Goal: Task Accomplishment & Management: Manage account settings

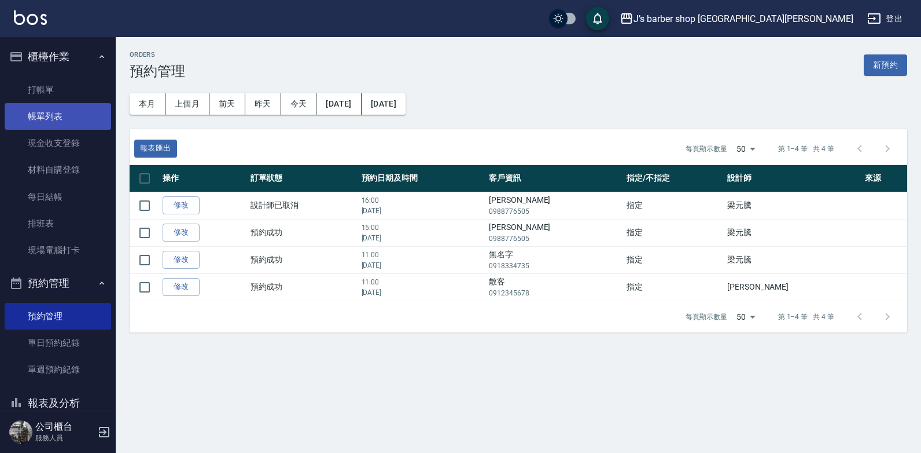
click at [44, 123] on link "帳單列表" at bounding box center [58, 116] width 107 height 27
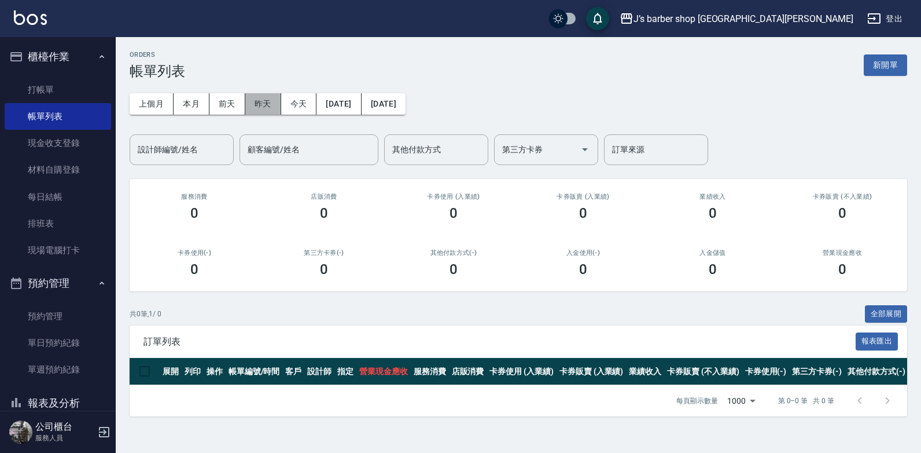
click at [263, 101] on button "昨天" at bounding box center [263, 103] width 36 height 21
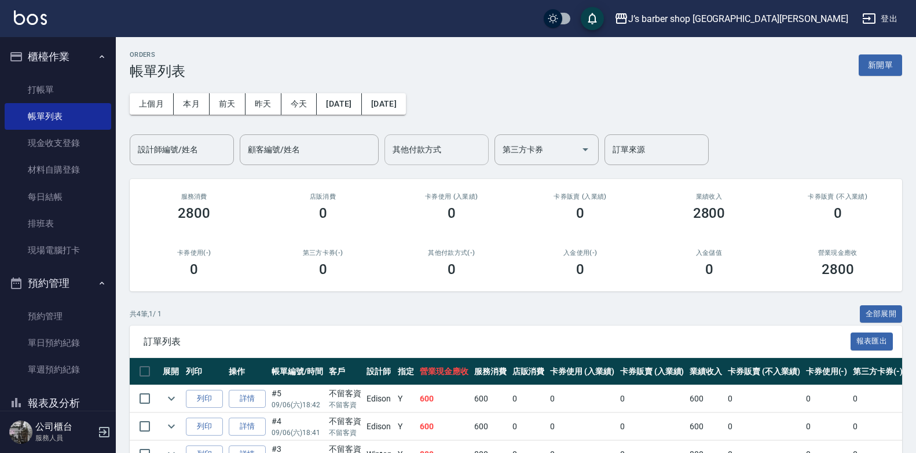
scroll to position [97, 0]
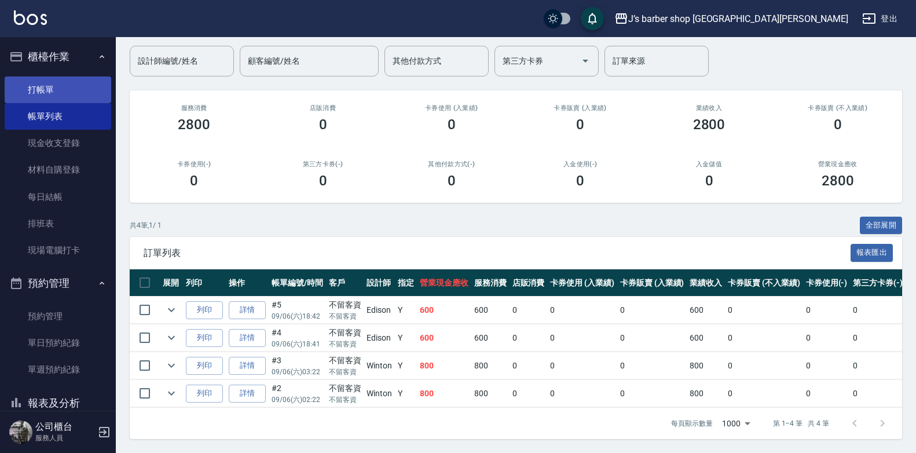
click at [60, 93] on link "打帳單" at bounding box center [58, 89] width 107 height 27
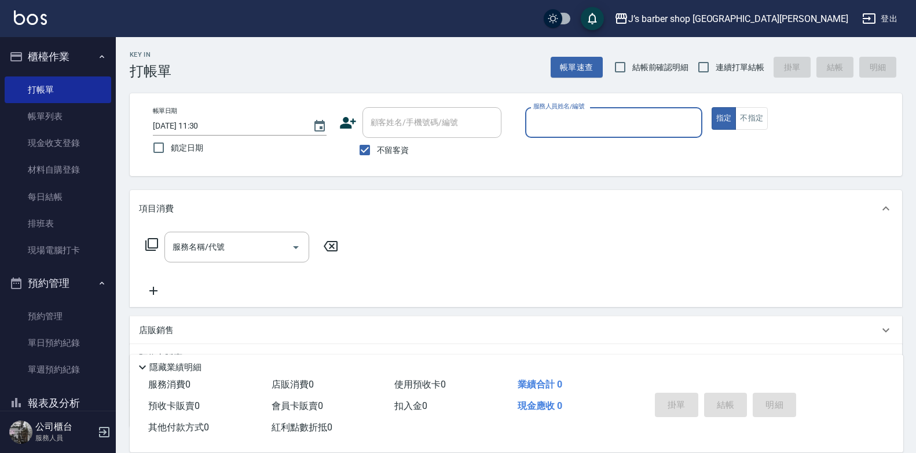
click at [207, 122] on input "[DATE] 11:30" at bounding box center [227, 125] width 148 height 19
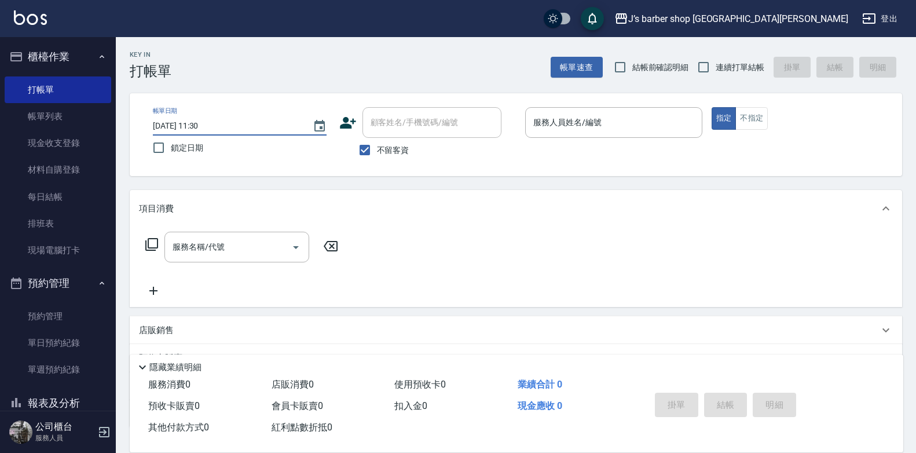
type input "[DATE] 03:30"
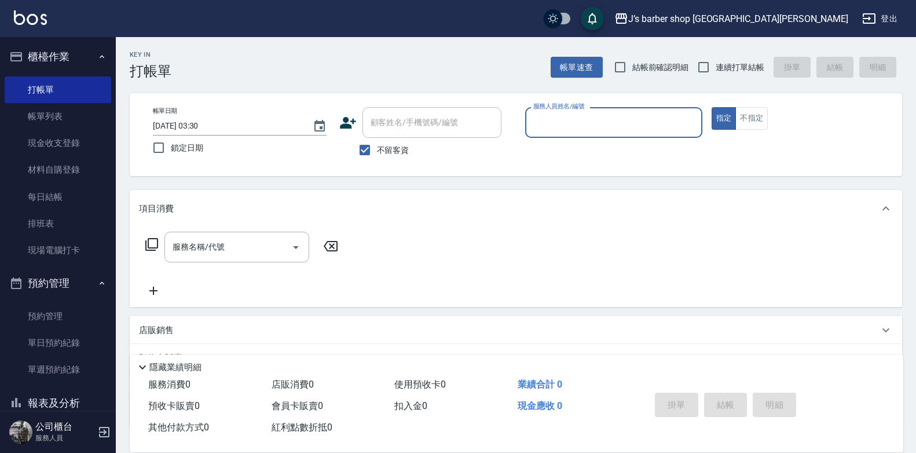
click at [612, 141] on p at bounding box center [613, 144] width 177 height 12
click at [615, 133] on div "服務人員姓名/編號" at bounding box center [613, 122] width 177 height 31
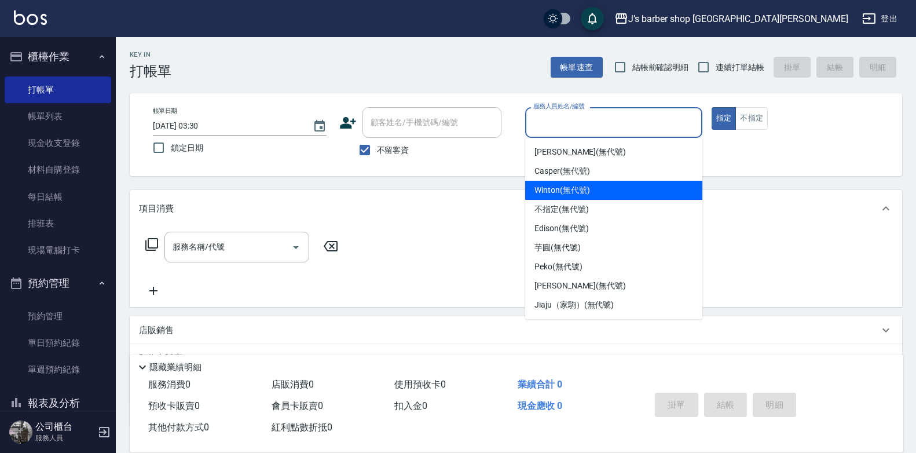
click at [571, 190] on span "Winton (無代號)" at bounding box center [561, 190] width 55 height 12
type input "Winton(無代號)"
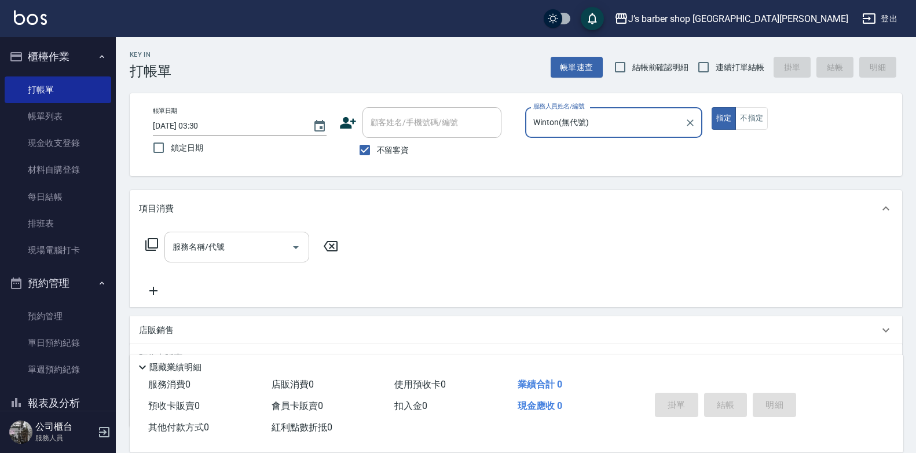
click at [262, 243] on input "服務名稱/代號" at bounding box center [228, 247] width 117 height 20
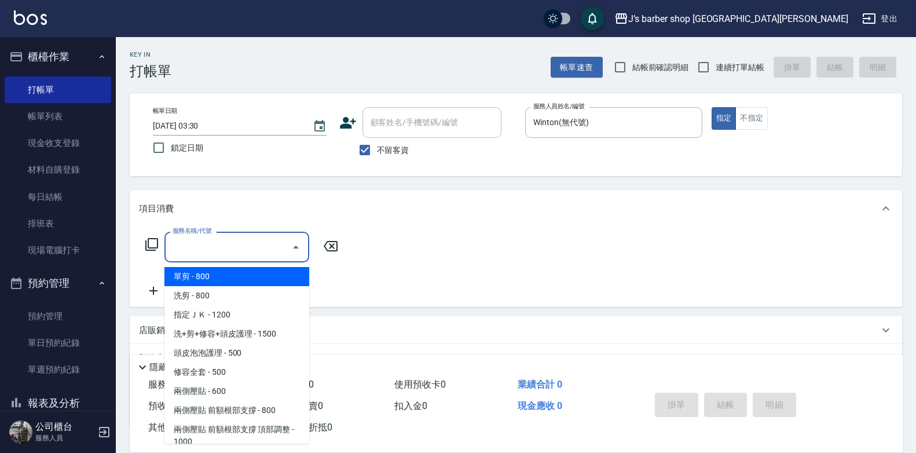
click at [230, 295] on span "洗剪 - 800" at bounding box center [236, 295] width 145 height 19
type input "洗剪(101)"
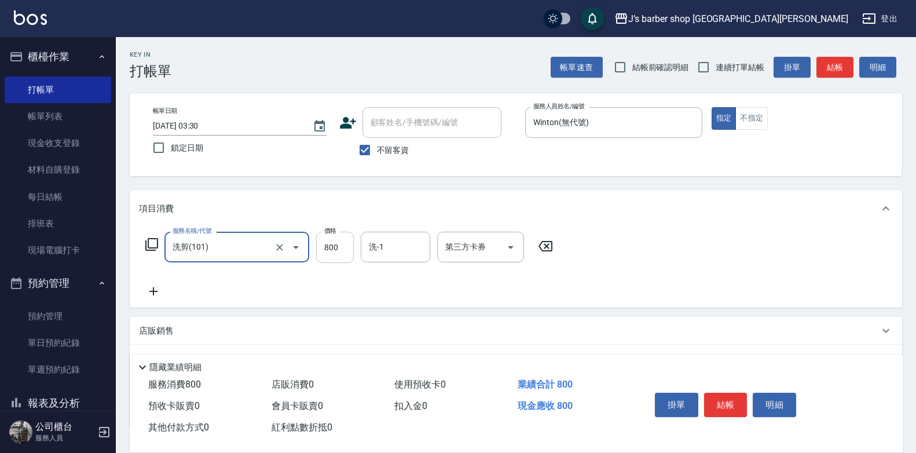
click at [350, 251] on input "800" at bounding box center [335, 247] width 38 height 31
click at [352, 255] on input "87" at bounding box center [335, 247] width 38 height 31
type input "700"
click at [391, 258] on div "洗-1" at bounding box center [395, 247] width 69 height 31
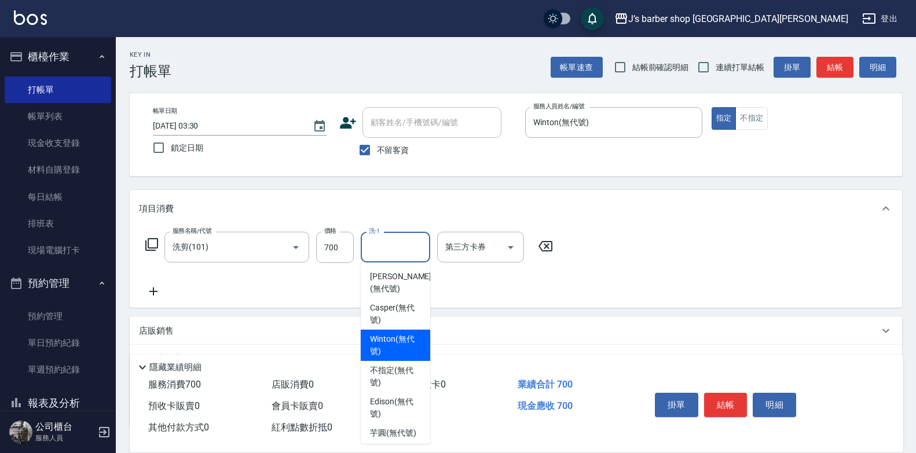
click at [413, 344] on span "Winton (無代號)" at bounding box center [395, 345] width 51 height 24
type input "Winton(無代號)"
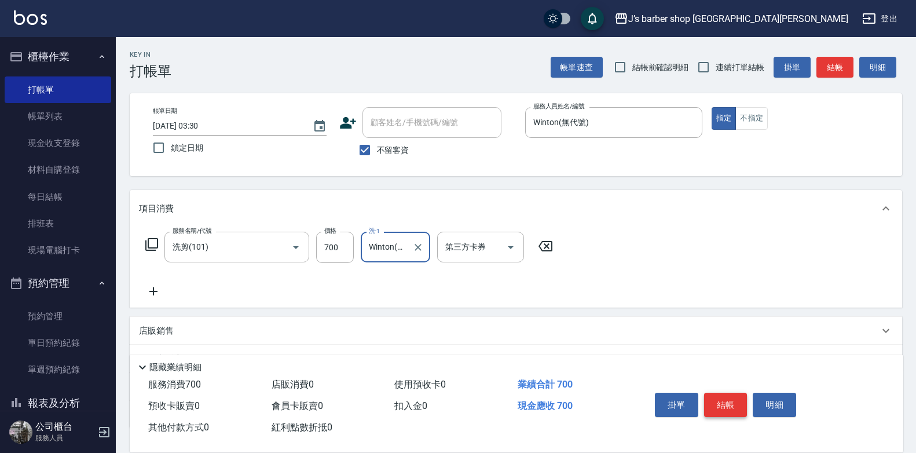
click at [721, 392] on button "結帳" at bounding box center [725, 404] width 43 height 24
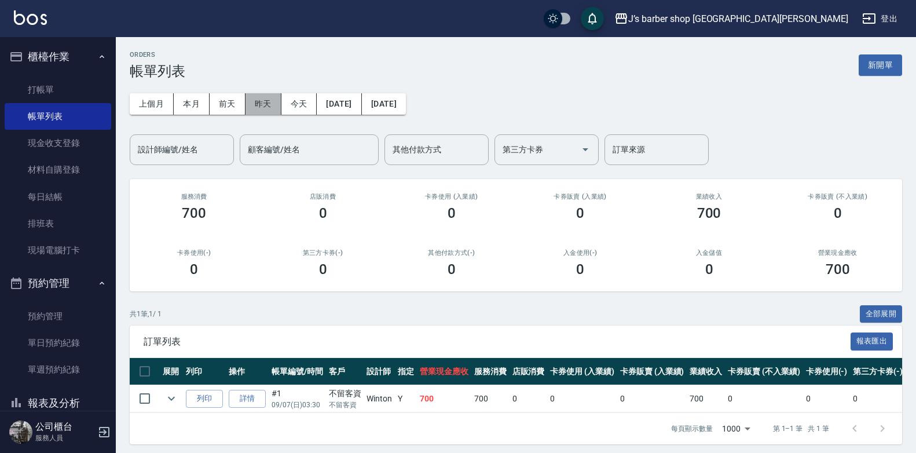
click at [255, 100] on button "昨天" at bounding box center [263, 103] width 36 height 21
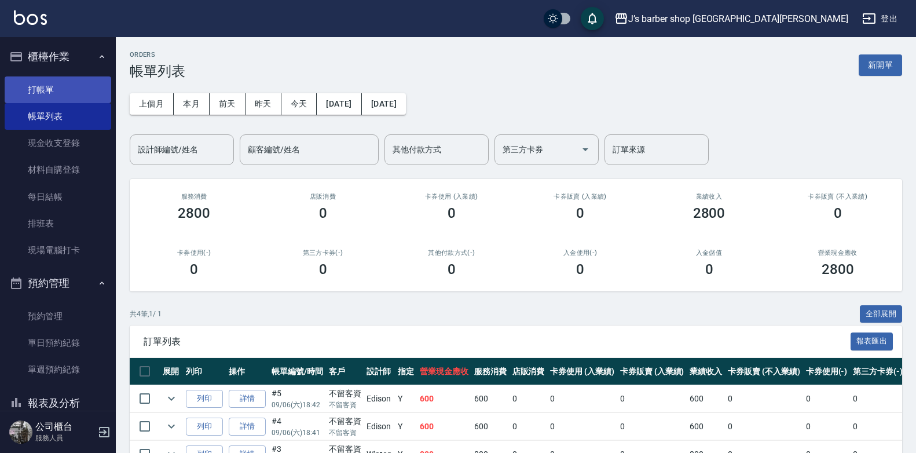
click at [53, 86] on link "打帳單" at bounding box center [58, 89] width 107 height 27
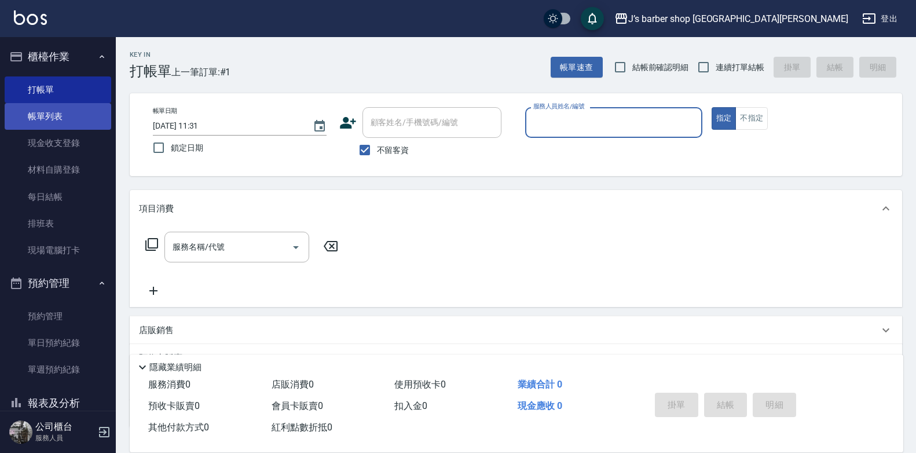
click at [79, 120] on link "帳單列表" at bounding box center [58, 116] width 107 height 27
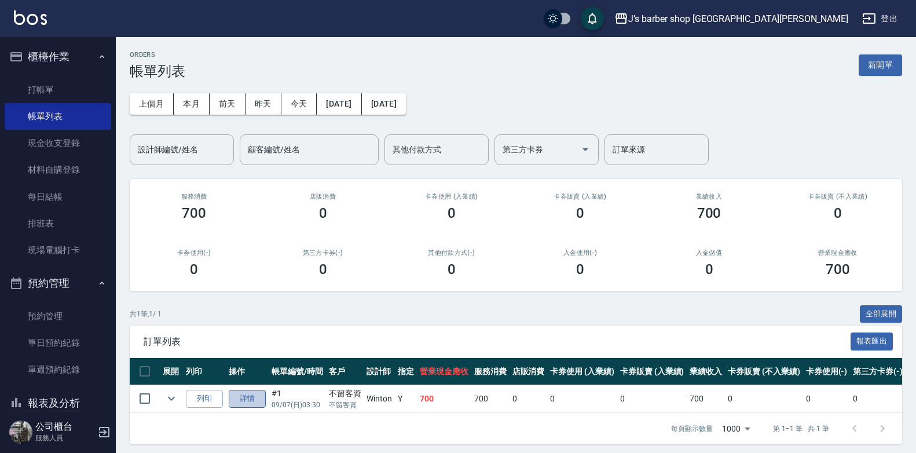
click at [241, 399] on link "詳情" at bounding box center [247, 399] width 37 height 18
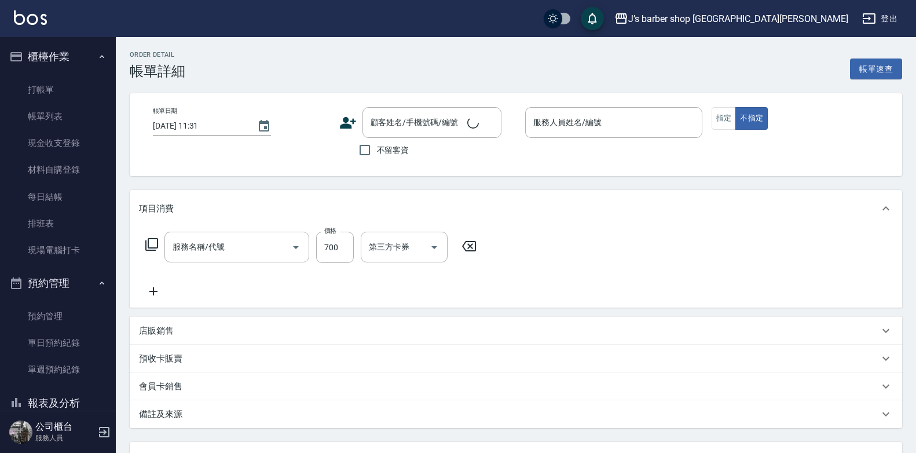
type input "[DATE] 03:30"
checkbox input "true"
type input "Winton(無代號)"
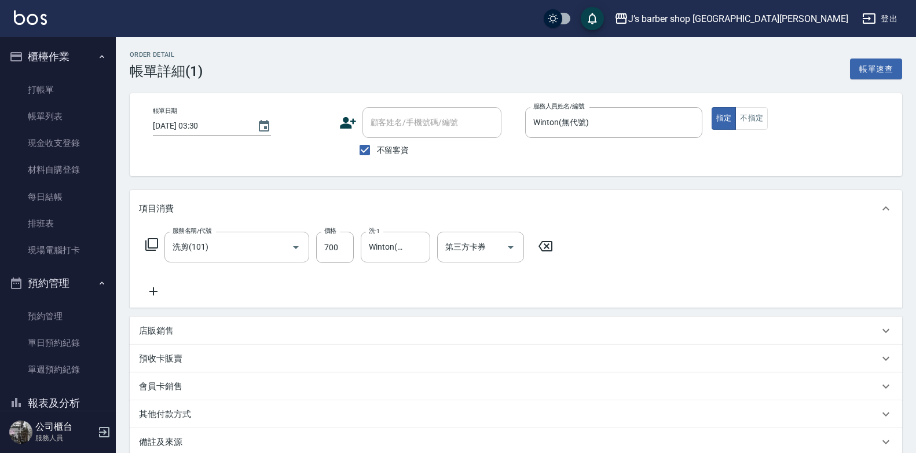
type input "洗剪(101)"
click at [191, 123] on input "[DATE] 03:30" at bounding box center [199, 125] width 93 height 19
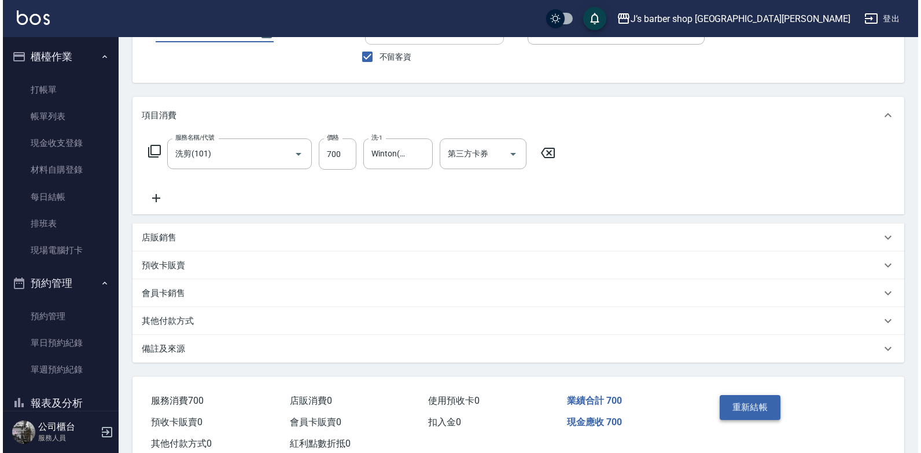
scroll to position [128, 0]
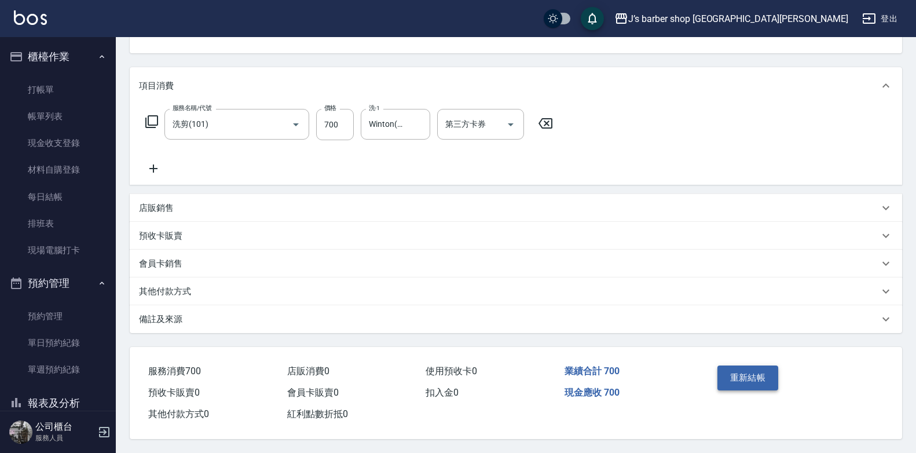
type input "[DATE] 03:30"
click at [742, 374] on button "重新結帳" at bounding box center [747, 377] width 61 height 24
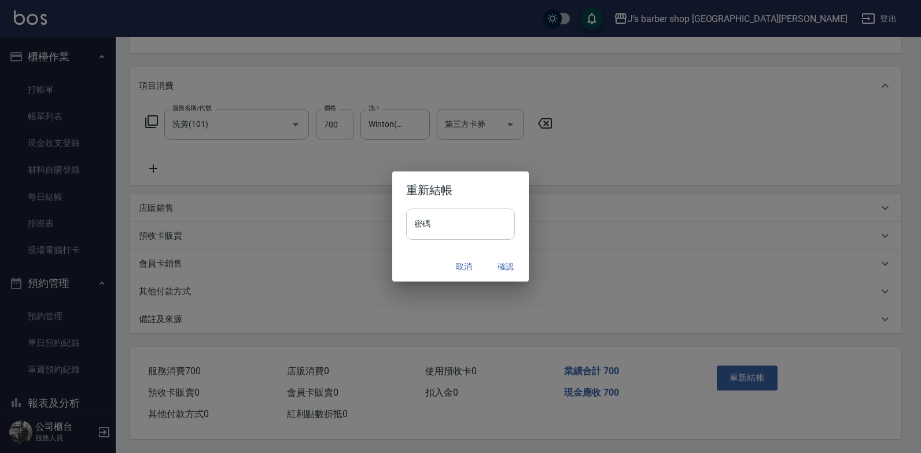
click at [463, 237] on input "密碼" at bounding box center [460, 223] width 109 height 31
type input "****"
click at [502, 263] on button "確認" at bounding box center [505, 266] width 37 height 21
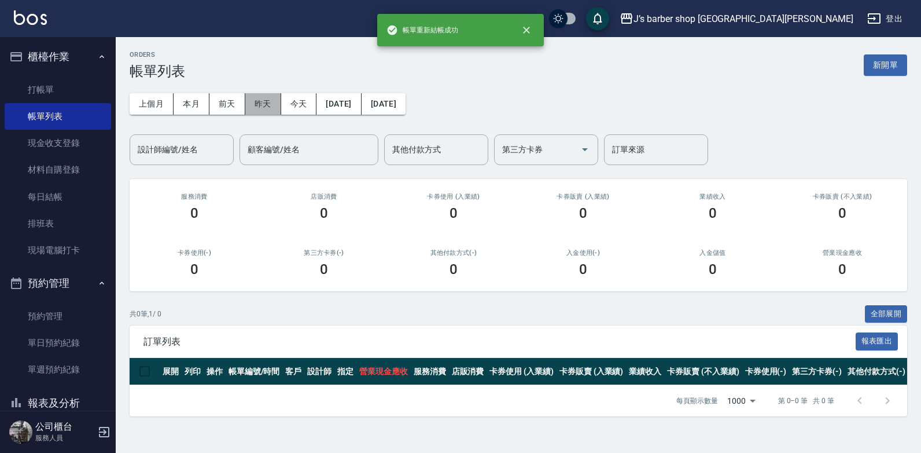
click at [264, 102] on button "昨天" at bounding box center [263, 103] width 36 height 21
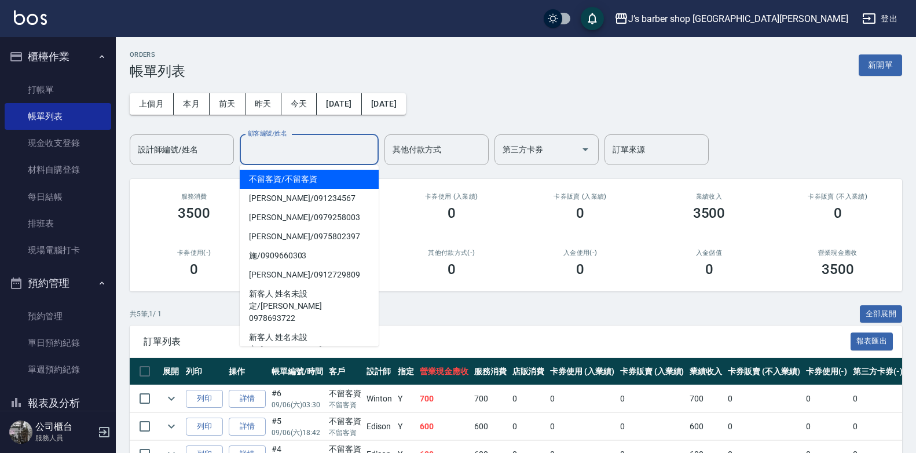
click at [339, 157] on input "顧客編號/姓名" at bounding box center [309, 149] width 128 height 20
click at [211, 183] on div "服務消費 3500" at bounding box center [194, 207] width 128 height 56
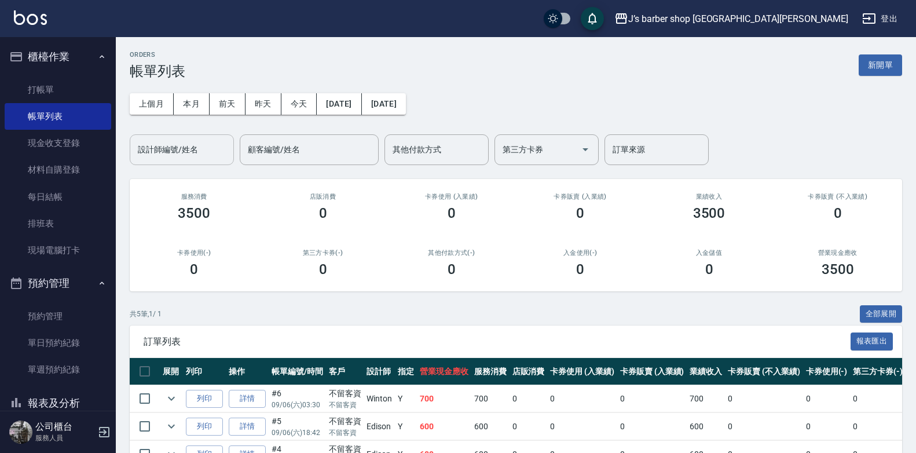
click at [211, 145] on input "設計師編號/姓名" at bounding box center [182, 149] width 94 height 20
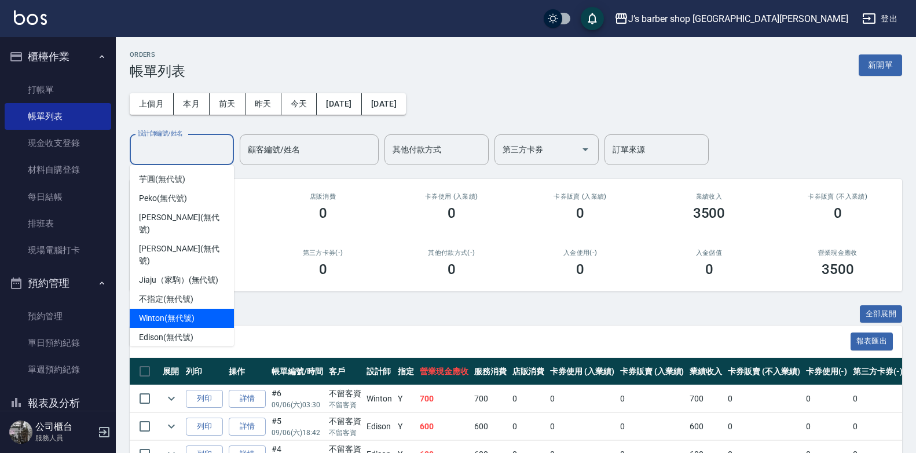
click at [182, 312] on span "Winton (無代號)" at bounding box center [166, 318] width 55 height 12
type input "Winton(無代號)"
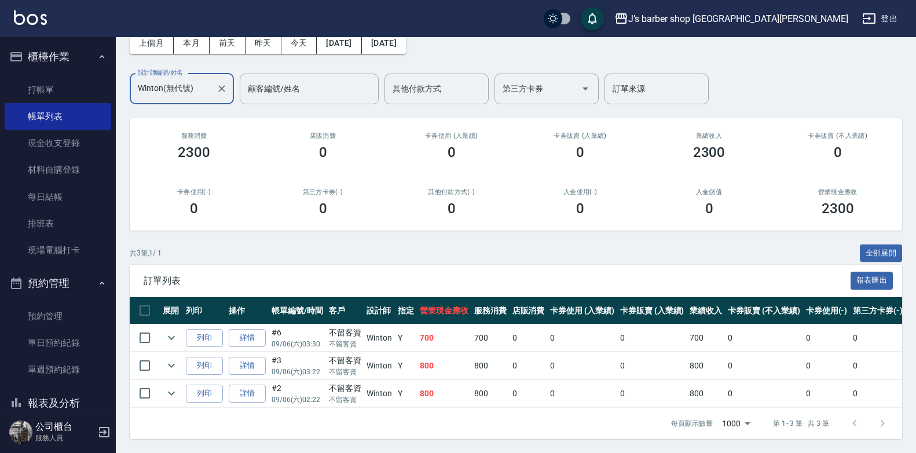
scroll to position [69, 0]
click at [89, 99] on link "打帳單" at bounding box center [58, 89] width 107 height 27
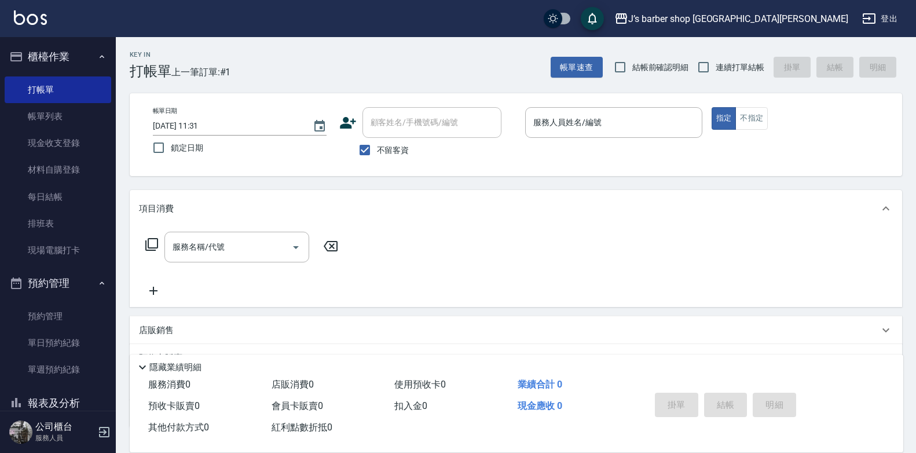
drag, startPoint x: 67, startPoint y: 3, endPoint x: 221, endPoint y: 44, distance: 159.2
click at [221, 44] on div "Key In 打帳單 上一筆訂單:#1" at bounding box center [173, 58] width 115 height 42
